Goal: Find specific page/section: Find specific page/section

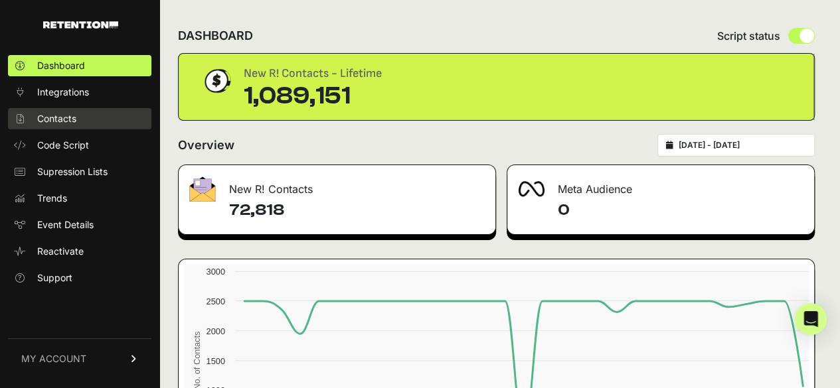
click at [79, 125] on link "Contacts" at bounding box center [79, 118] width 143 height 21
